Goal: Task Accomplishment & Management: Use online tool/utility

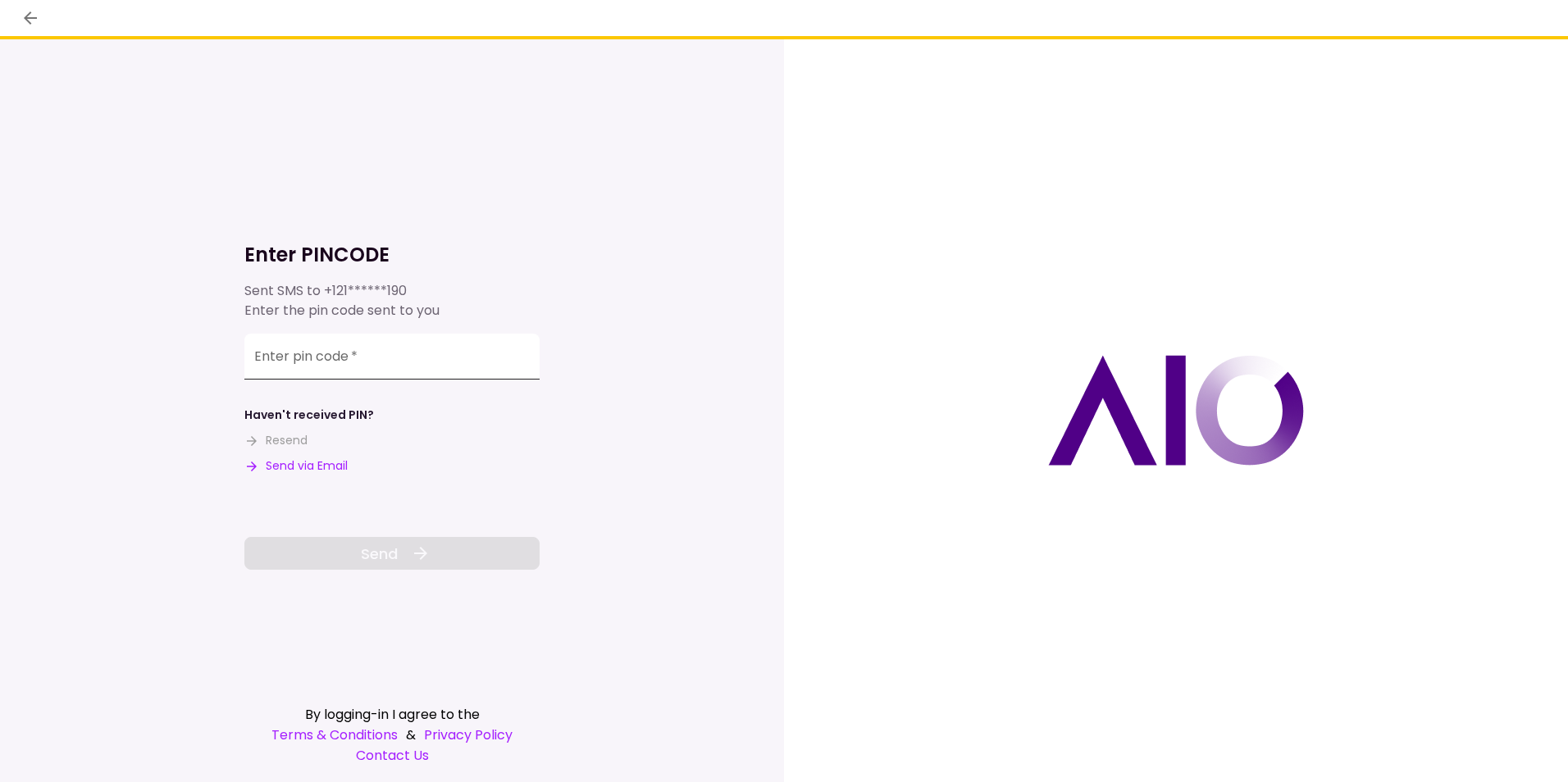
click at [304, 370] on input "Enter pin code   *" at bounding box center [392, 356] width 295 height 46
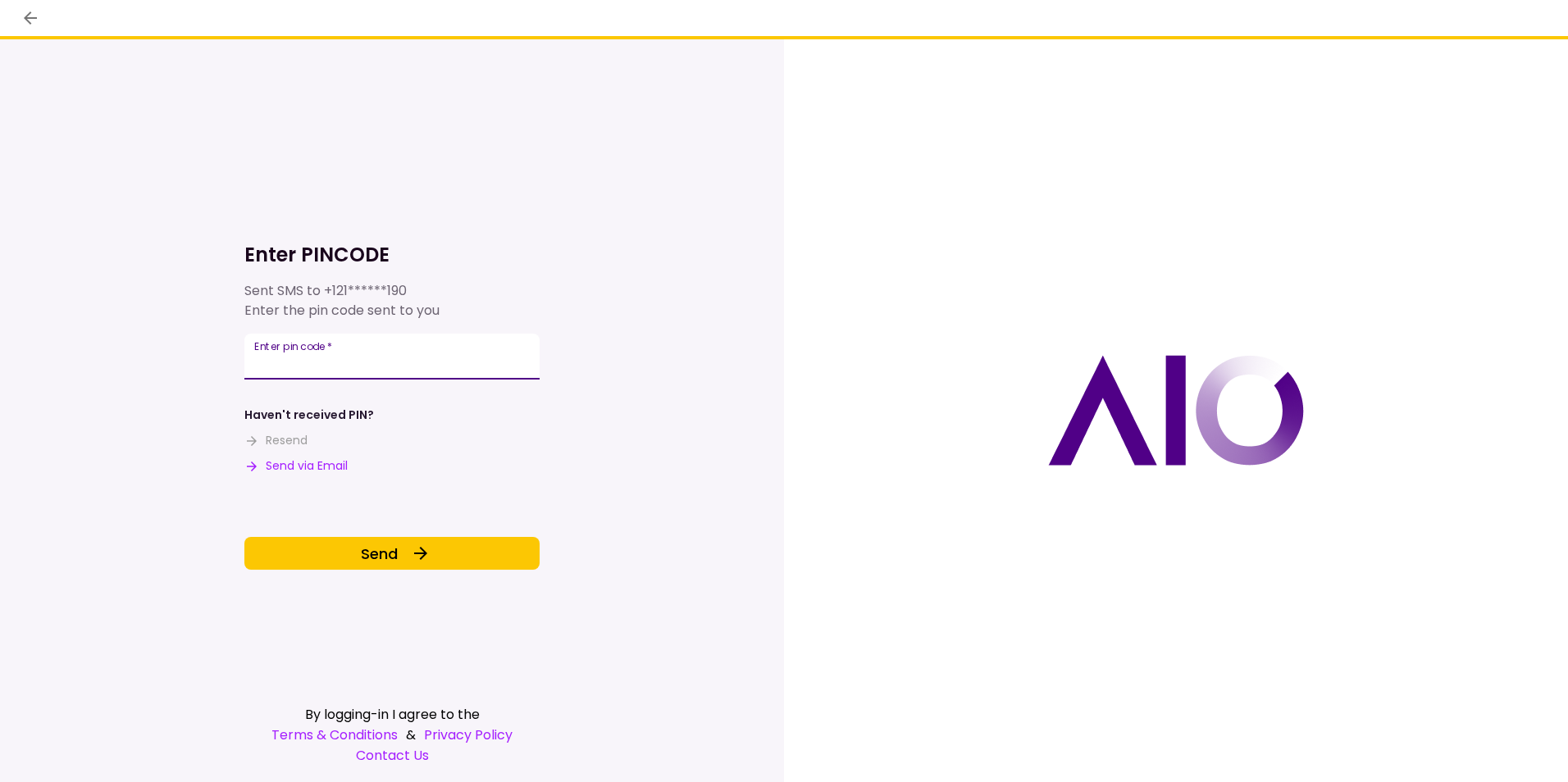
type input "******"
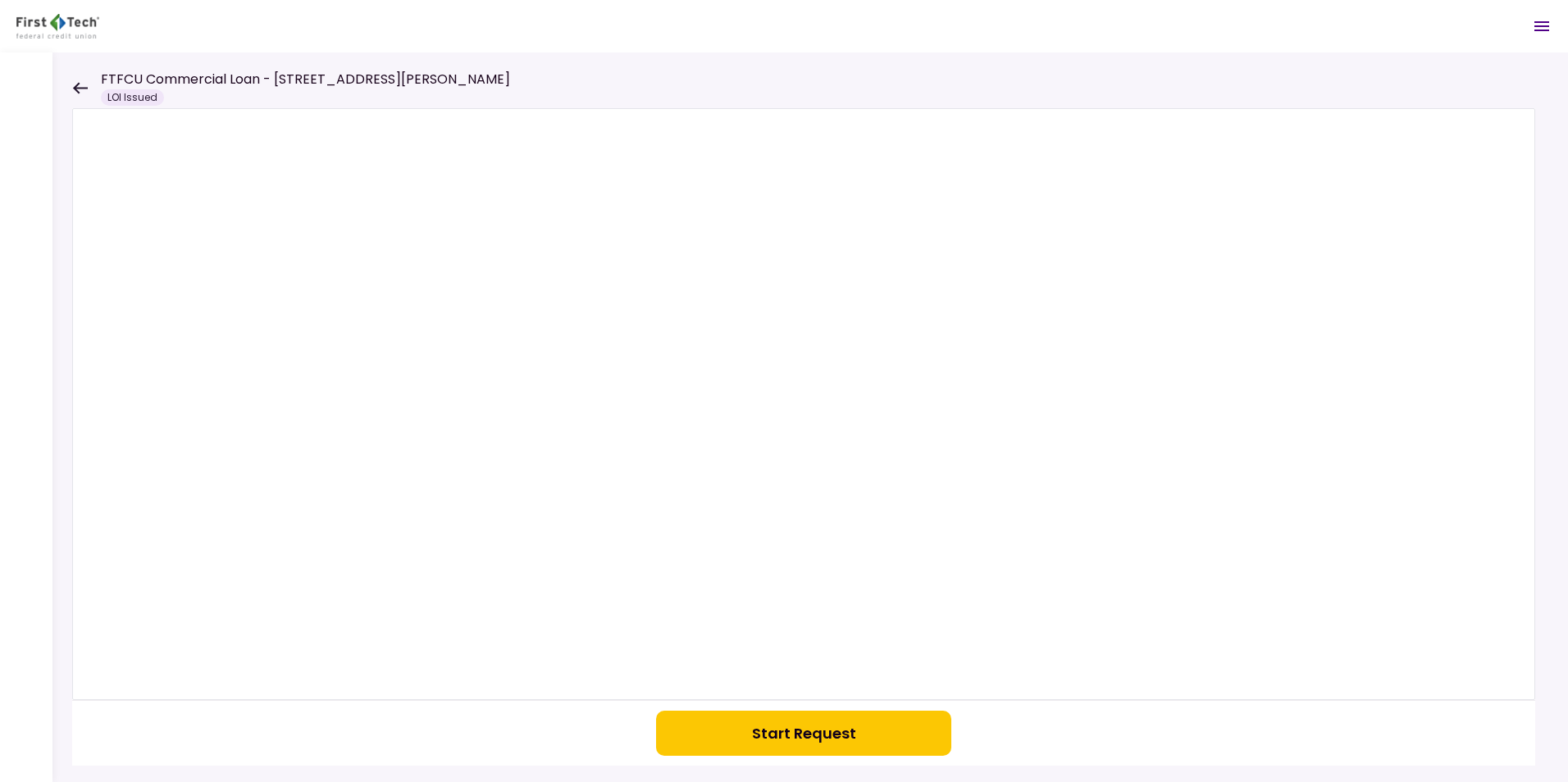
click at [793, 729] on button "Start Request" at bounding box center [804, 733] width 295 height 45
click at [82, 95] on div "FTFCU Commercial Loan - [STREET_ADDRESS] LOI Issued" at bounding box center [291, 87] width 438 height 36
click at [76, 93] on icon at bounding box center [80, 88] width 16 height 13
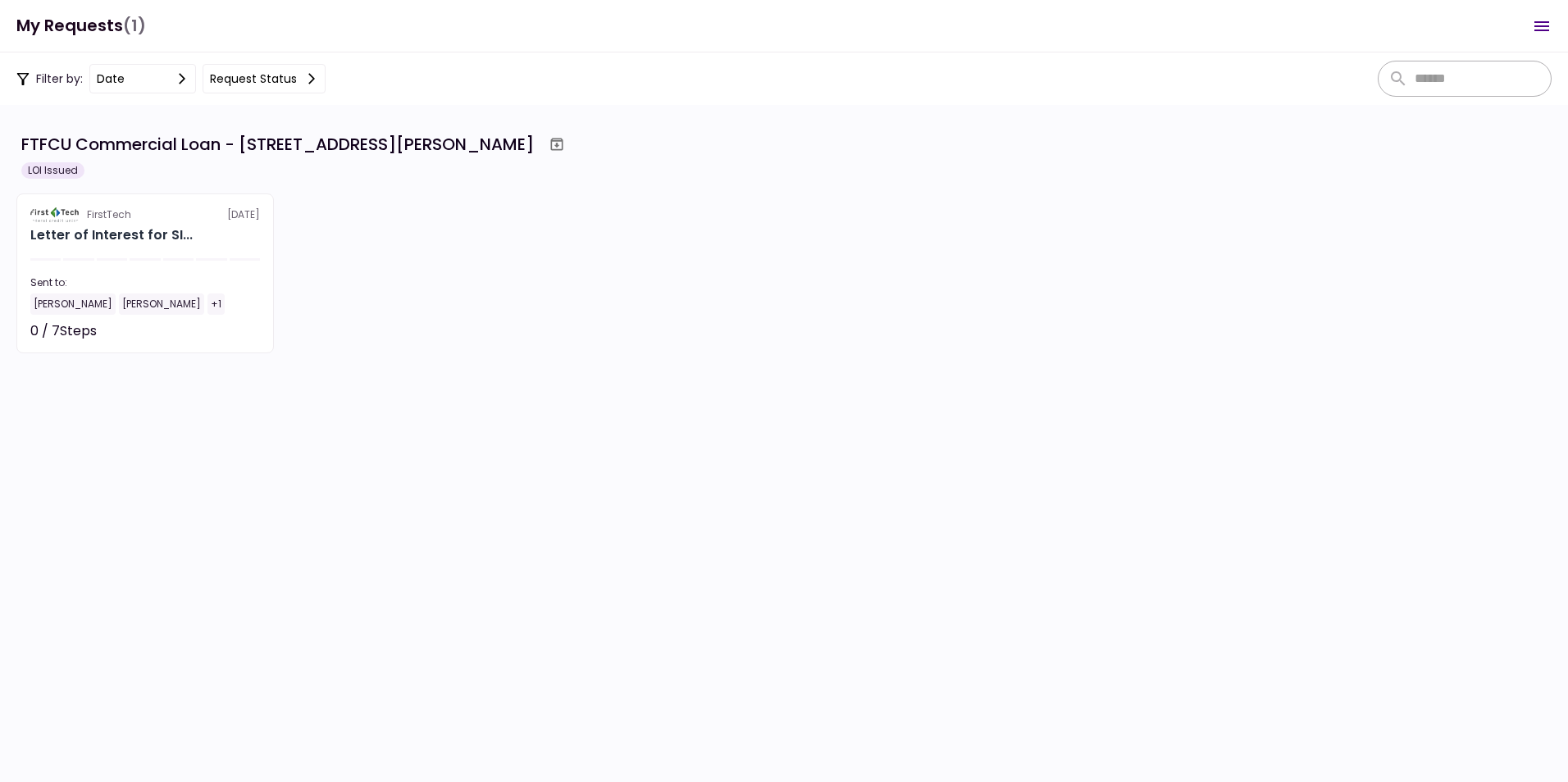
click at [1292, 115] on section "FTFCU Commercial Loan - [STREET_ADDRESS] LOI Issued FirstTech [DATE] Letter of …" at bounding box center [784, 443] width 1568 height 677
